Goal: Task Accomplishment & Management: Complete application form

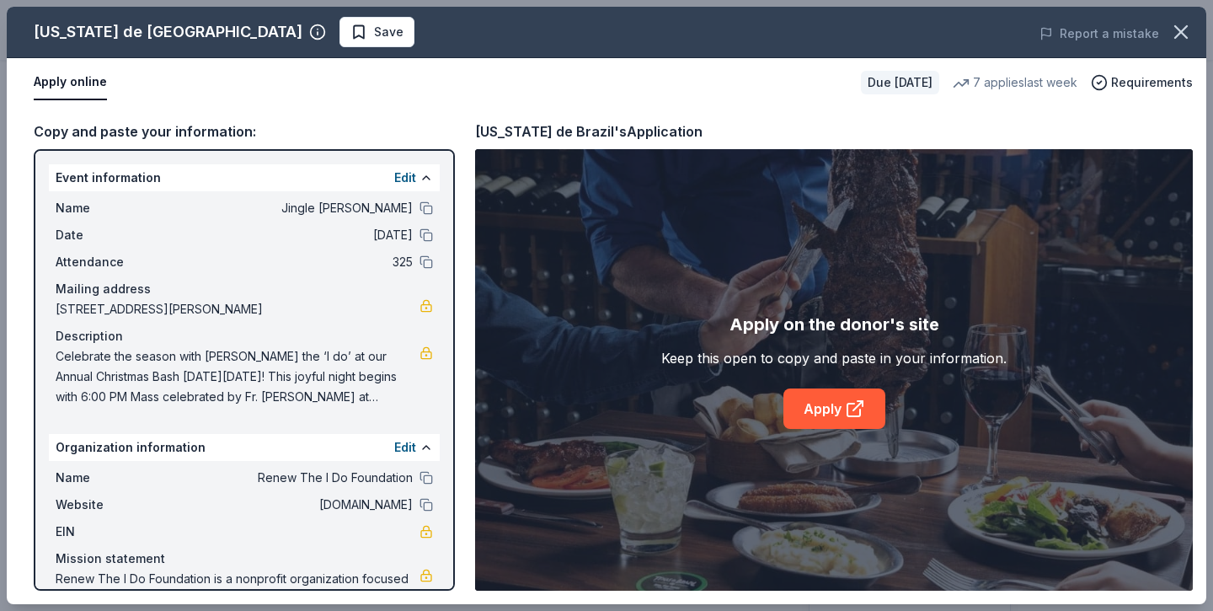
scroll to position [126, 0]
click at [1175, 37] on icon "button" at bounding box center [1181, 32] width 12 height 12
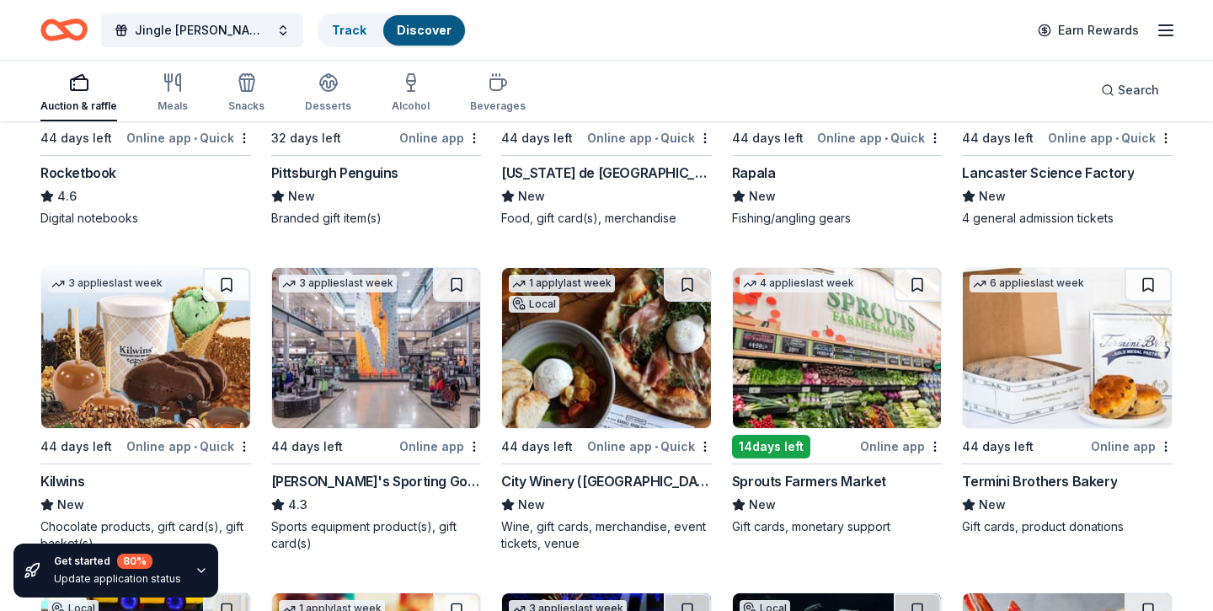
scroll to position [6514, 0]
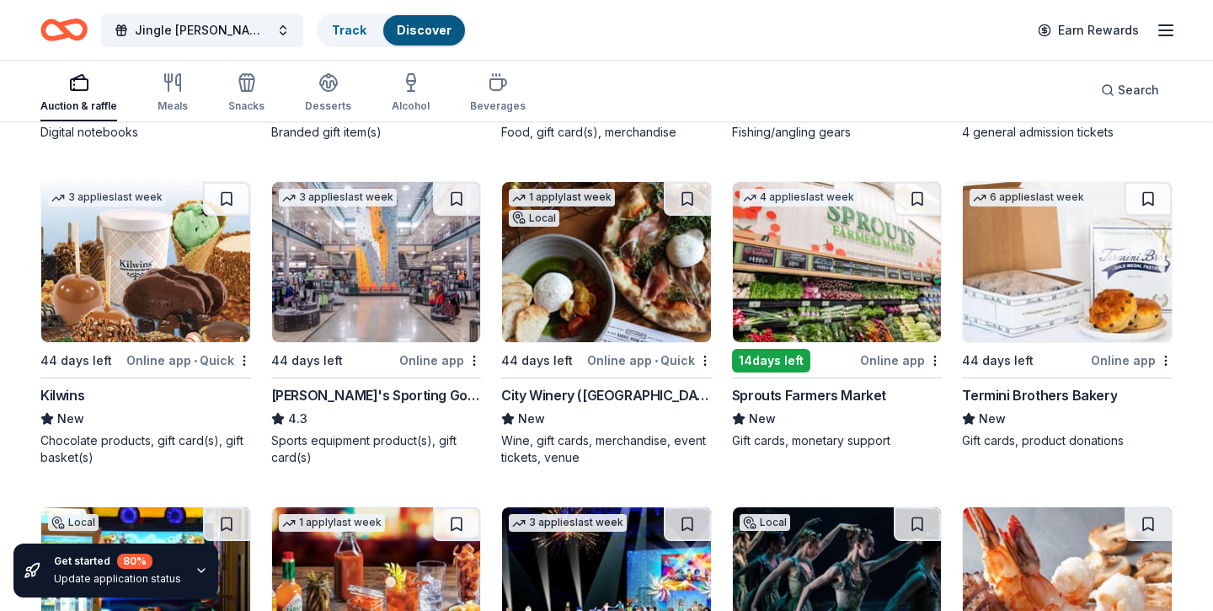
click at [355, 300] on img at bounding box center [376, 262] width 209 height 160
click at [624, 295] on img at bounding box center [606, 262] width 209 height 160
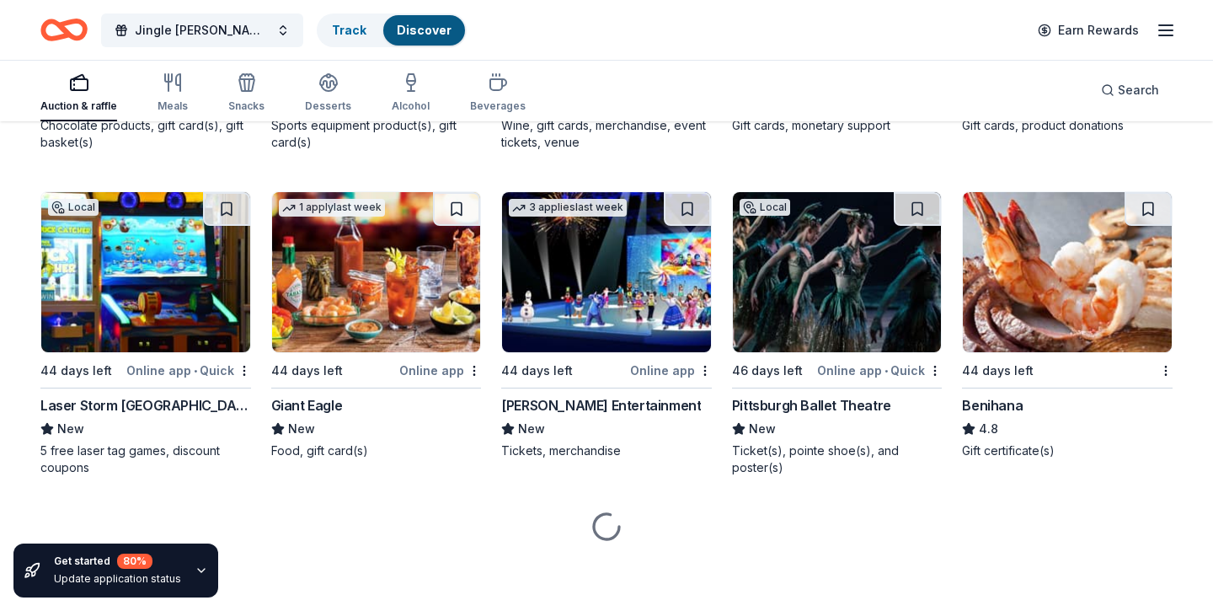
scroll to position [6829, 0]
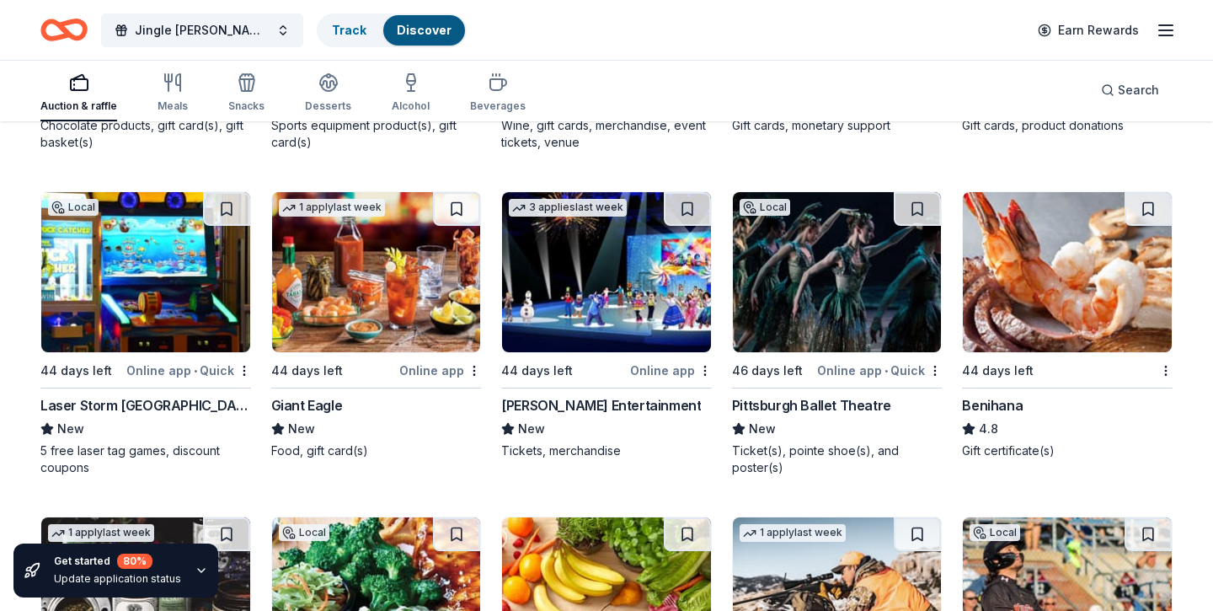
click at [607, 312] on img at bounding box center [606, 272] width 209 height 160
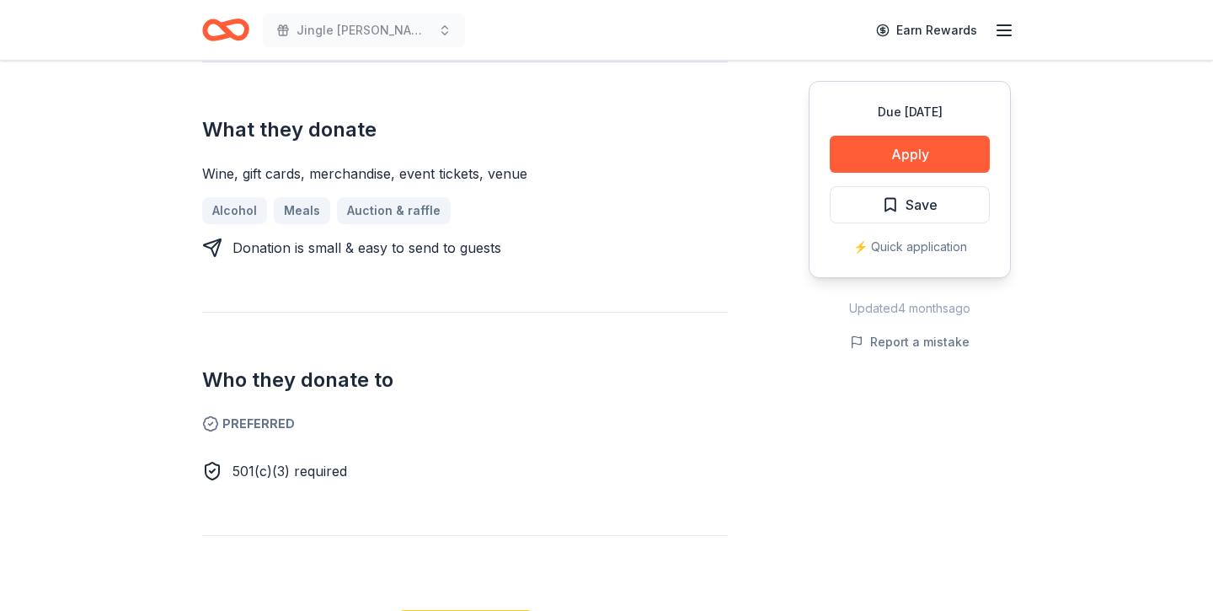
scroll to position [676, 0]
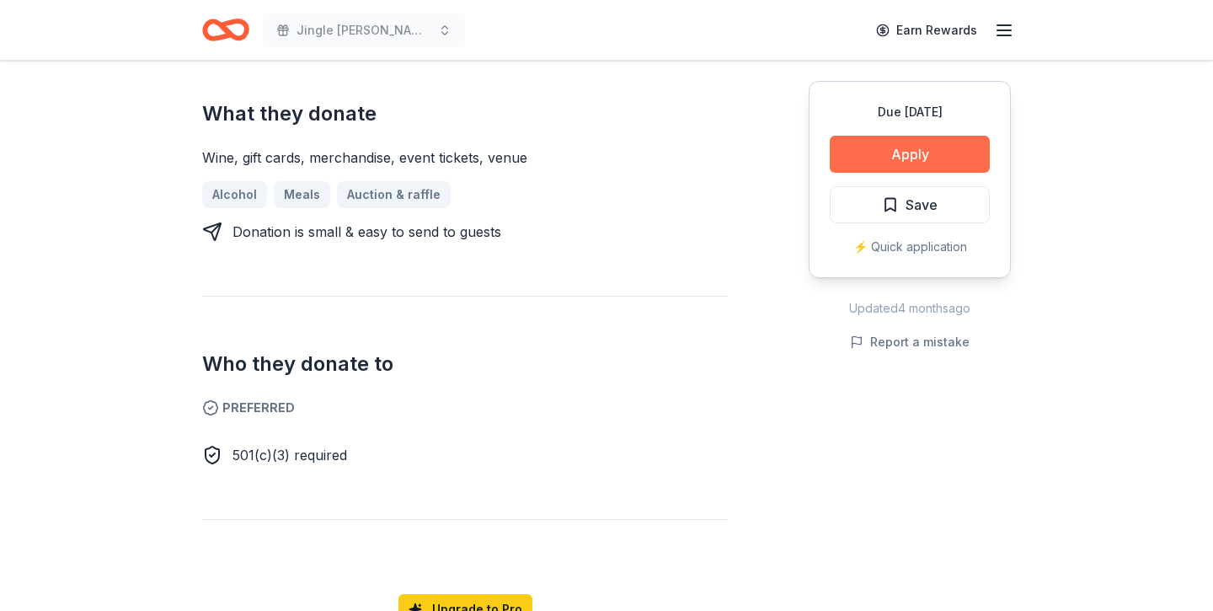
click at [903, 148] on button "Apply" at bounding box center [910, 154] width 160 height 37
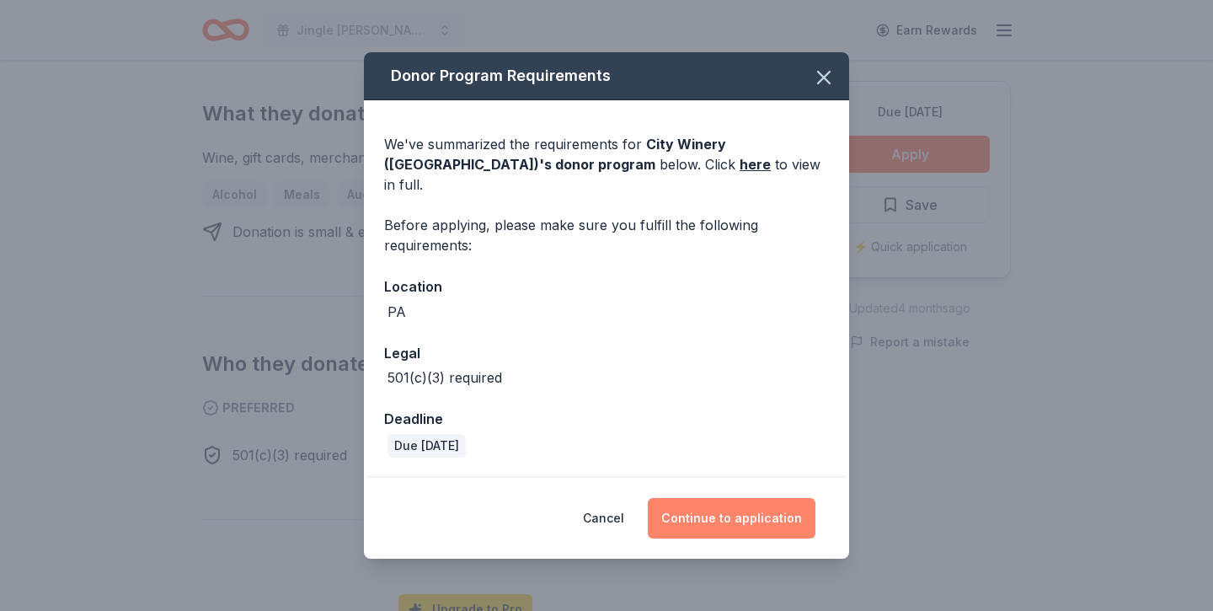
click at [739, 513] on button "Continue to application" at bounding box center [732, 518] width 168 height 40
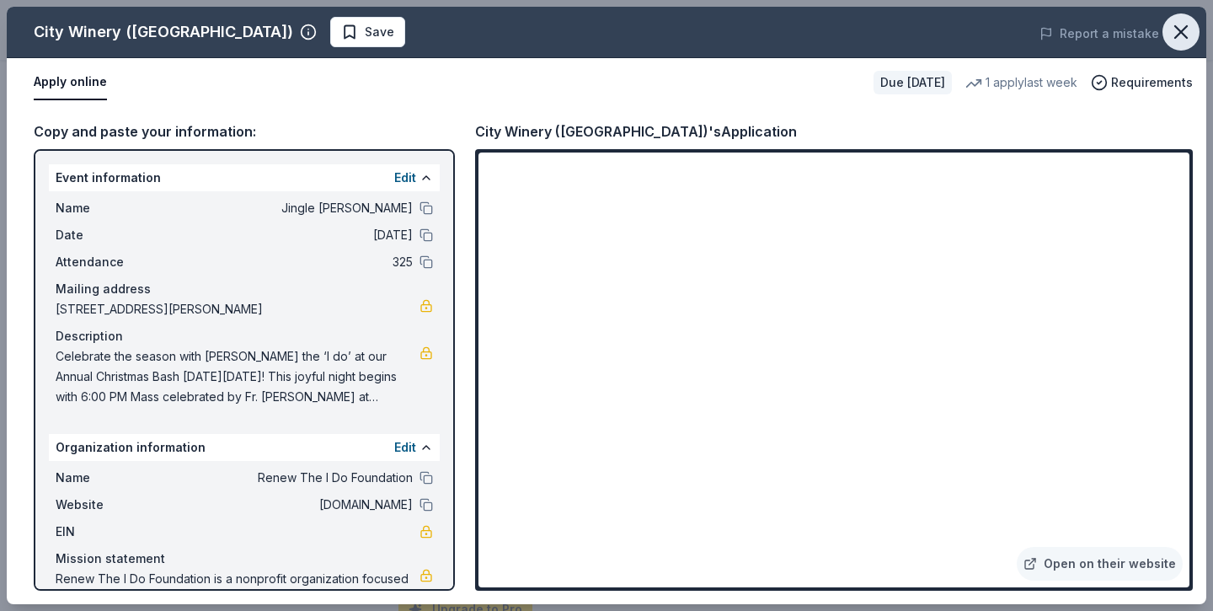
click at [1177, 33] on icon "button" at bounding box center [1181, 32] width 24 height 24
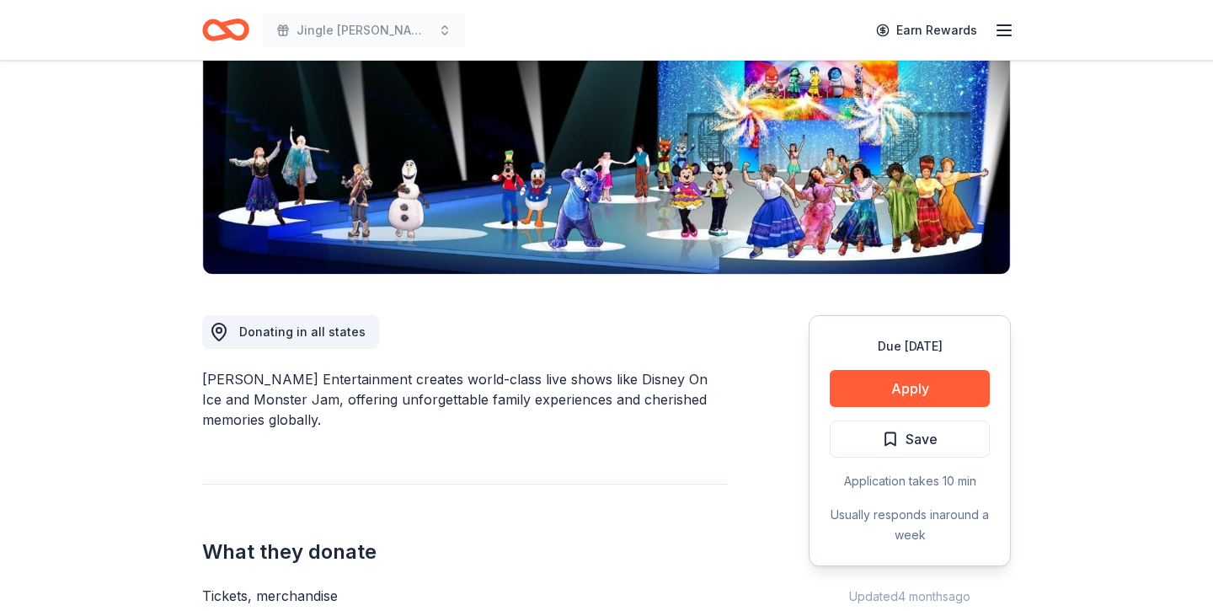
scroll to position [322, 0]
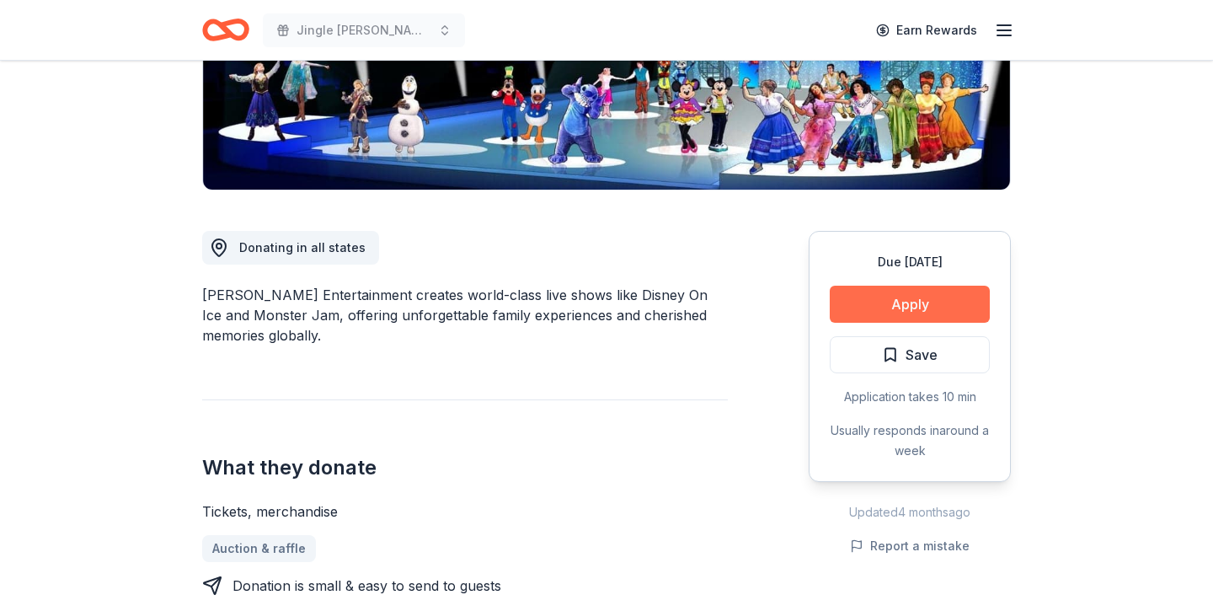
click at [874, 308] on button "Apply" at bounding box center [910, 304] width 160 height 37
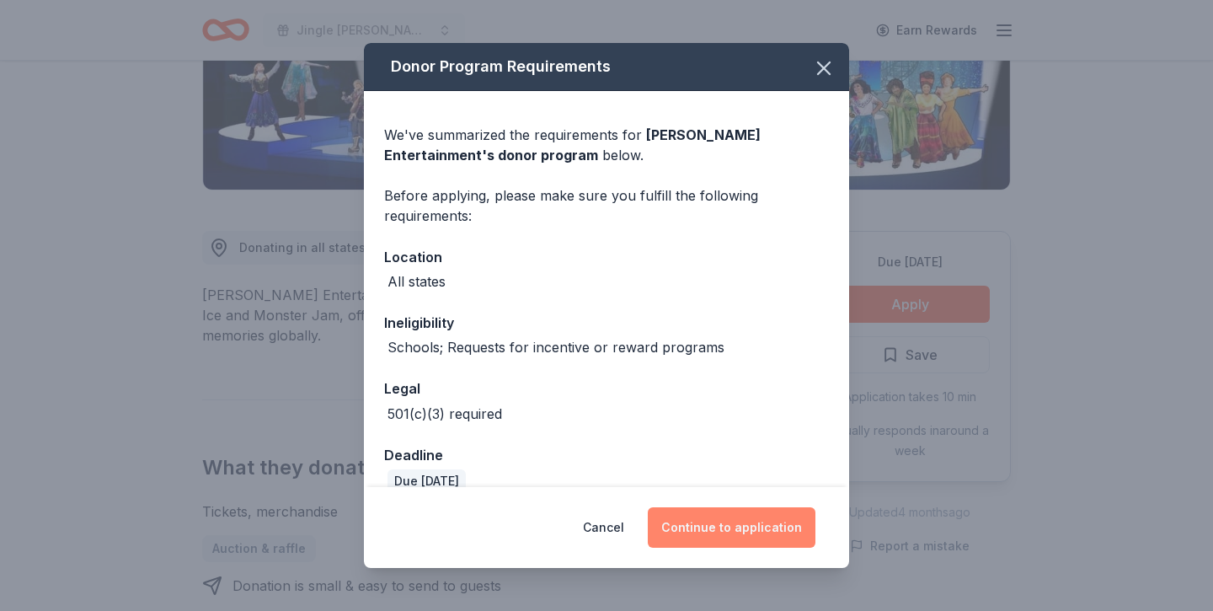
click at [756, 522] on button "Continue to application" at bounding box center [732, 527] width 168 height 40
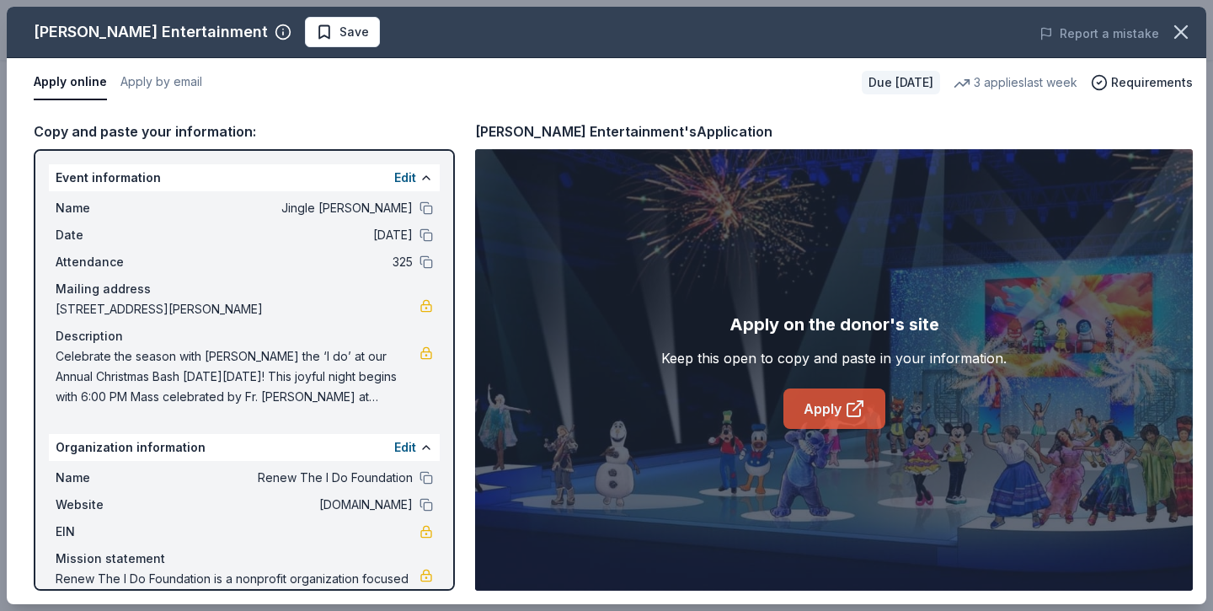
click at [850, 408] on icon at bounding box center [855, 408] width 20 height 20
